Goal: Task Accomplishment & Management: Manage account settings

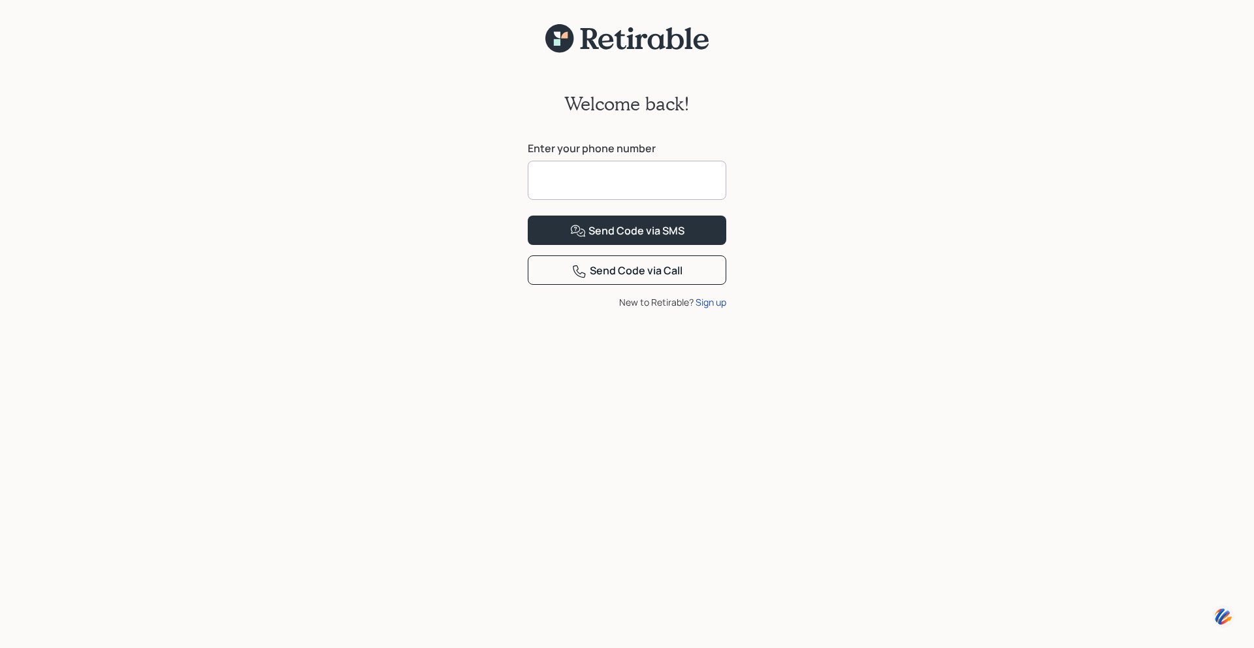
scroll to position [3, 0]
click at [587, 191] on input at bounding box center [627, 179] width 199 height 39
type input "**********"
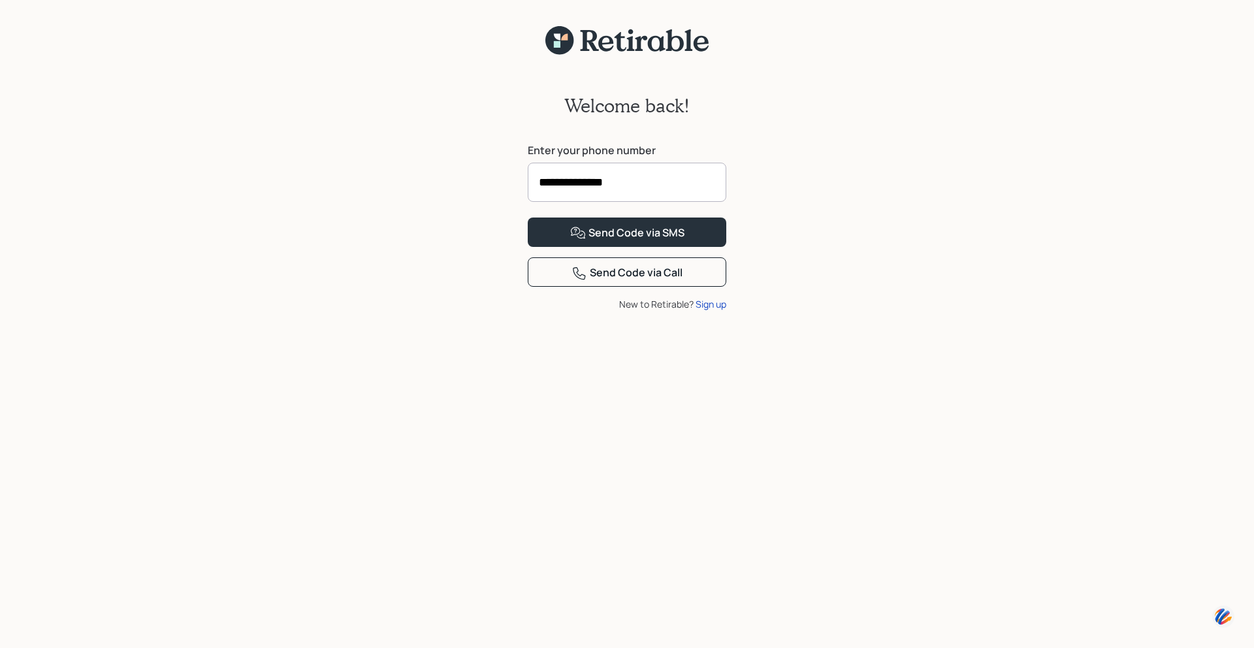
scroll to position [0, 0]
click at [633, 241] on div "Send Code via SMS" at bounding box center [627, 233] width 114 height 16
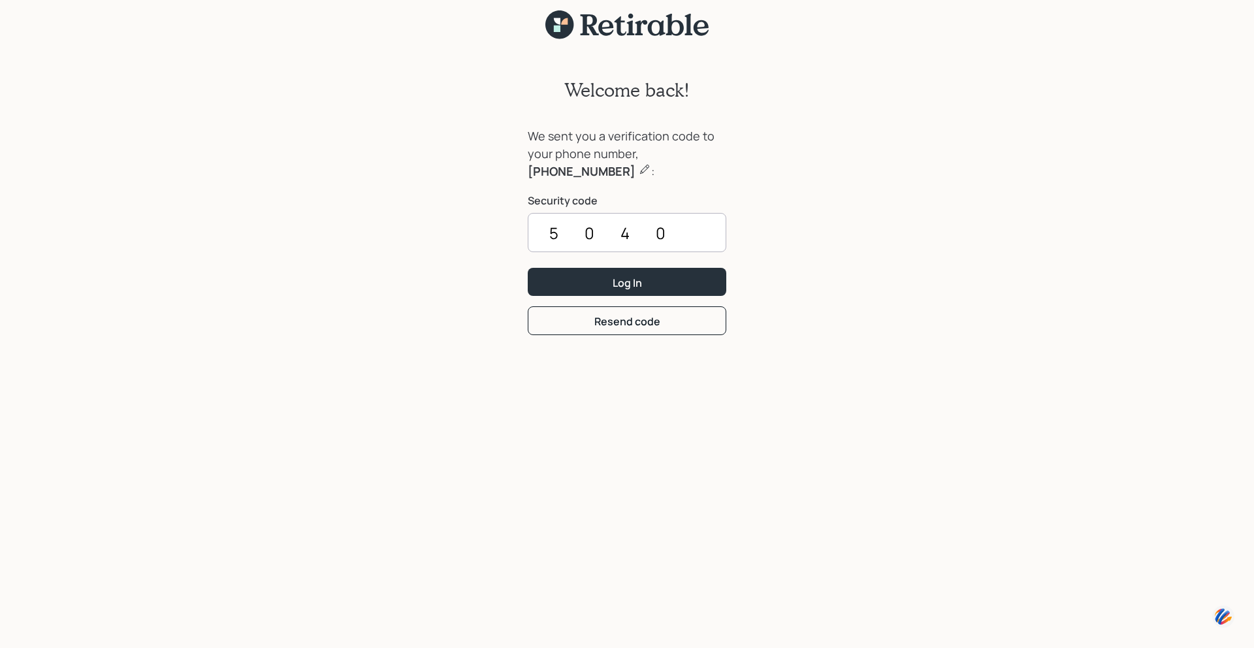
scroll to position [16, 0]
type input "5040"
click at [638, 286] on div "Log In" at bounding box center [627, 282] width 29 height 14
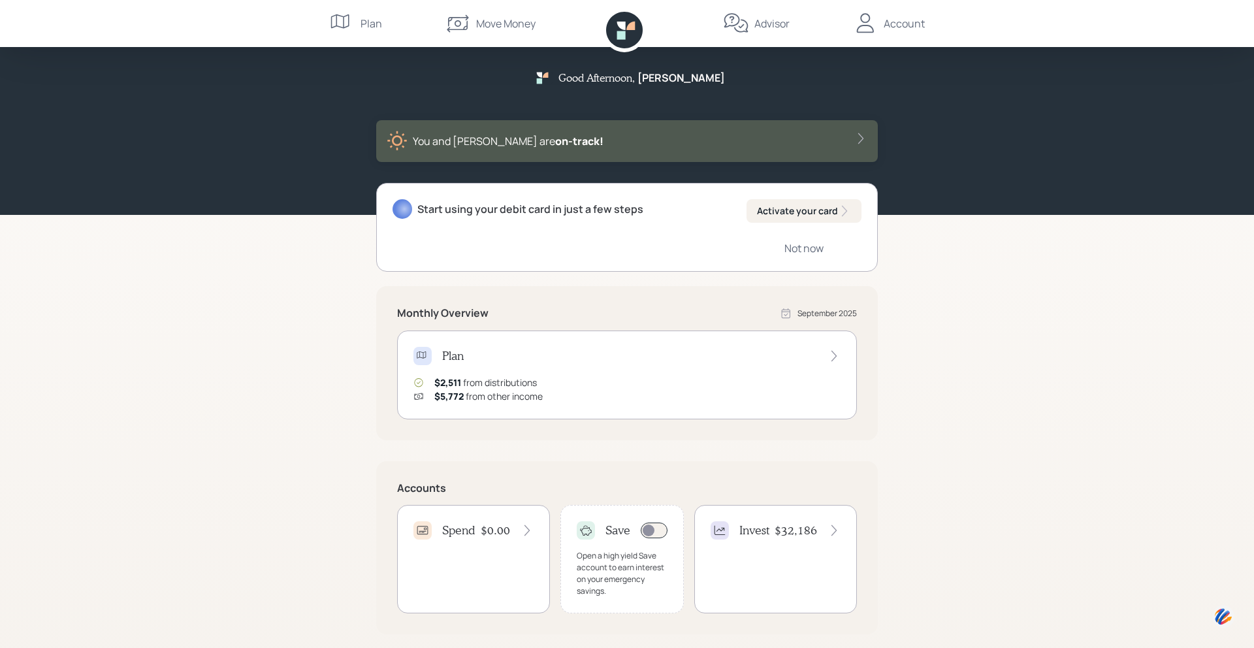
scroll to position [3, 0]
